Goal: Find specific page/section: Find specific page/section

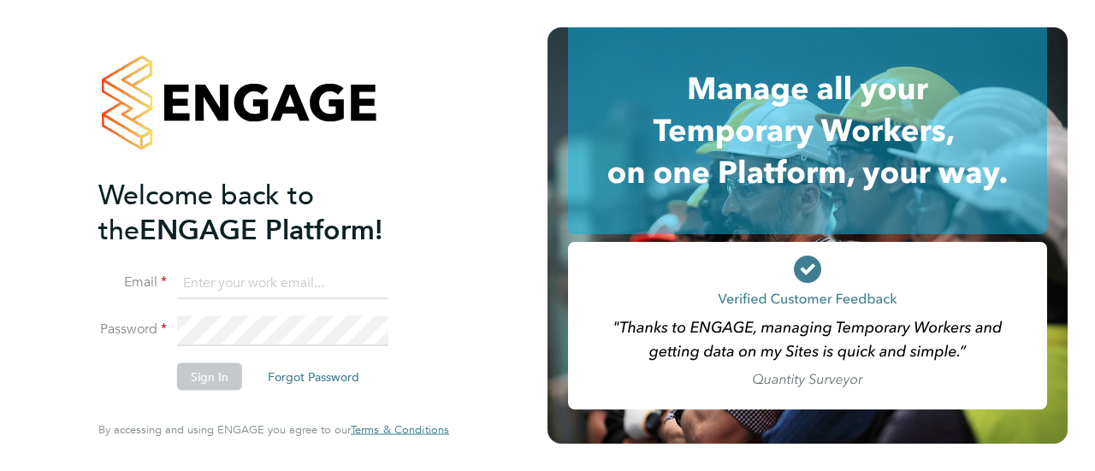
type input "monique.maussant@uk.g4s.com"
click at [212, 372] on button "Sign In" at bounding box center [209, 377] width 65 height 27
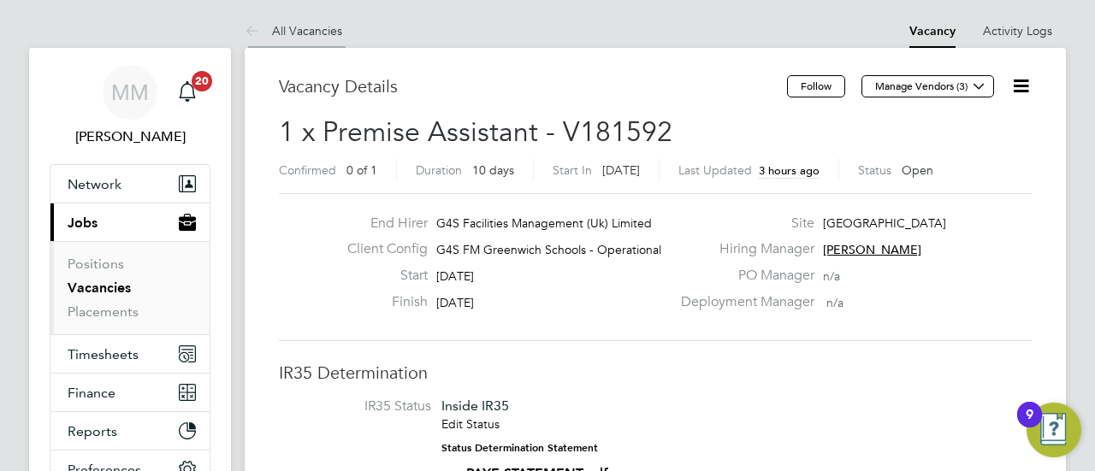
click at [291, 27] on link "All Vacancies" at bounding box center [294, 30] width 98 height 15
